Goal: Task Accomplishment & Management: Use online tool/utility

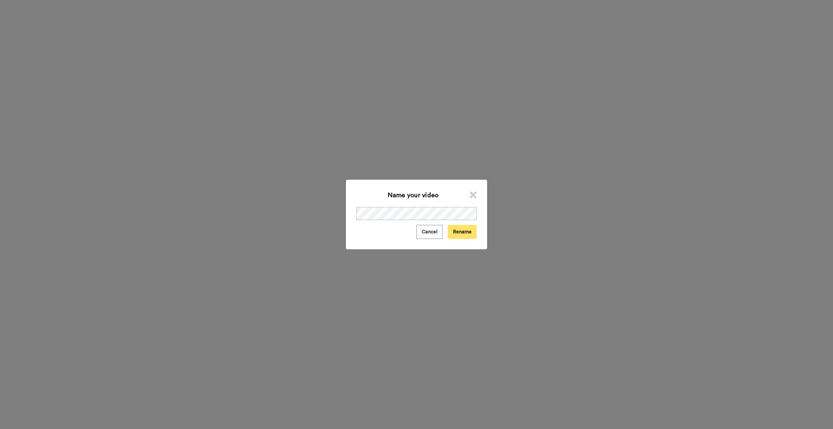
click at [452, 228] on button "Rename" at bounding box center [462, 232] width 29 height 14
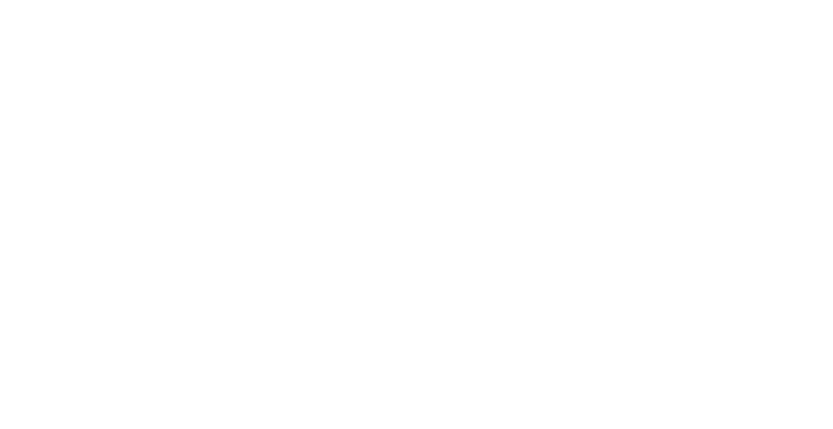
click at [69, 162] on div "Name your video Cancel Rename" at bounding box center [416, 214] width 833 height 429
